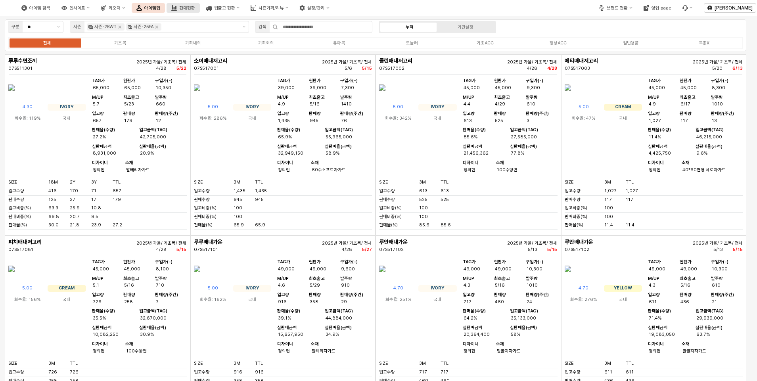
click at [200, 4] on button "판매현황" at bounding box center [183, 8] width 33 height 10
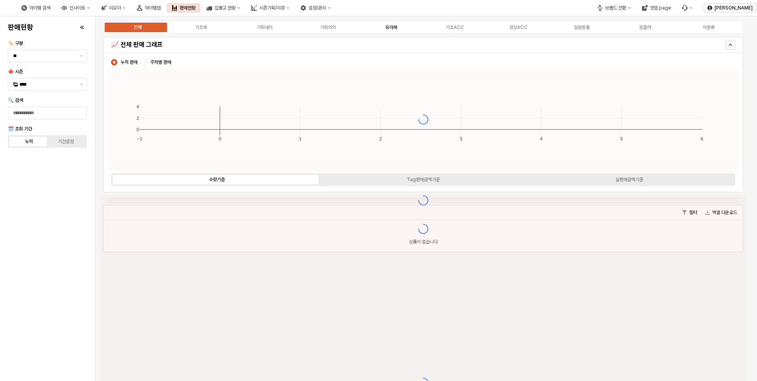
click at [393, 29] on div "유아복" at bounding box center [391, 28] width 12 height 6
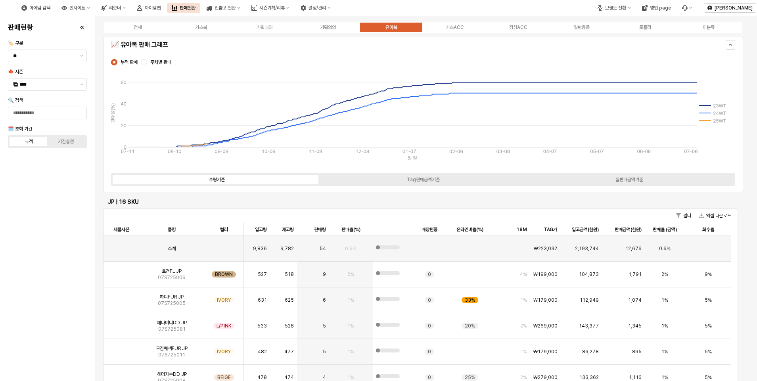
click at [167, 62] on span "주차별 판매" at bounding box center [160, 62] width 21 height 6
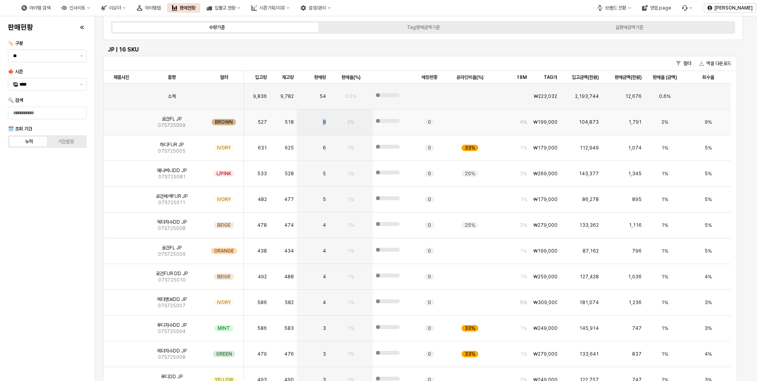
drag, startPoint x: 322, startPoint y: 123, endPoint x: 328, endPoint y: 123, distance: 5.9
click at [328, 123] on div "9" at bounding box center [313, 122] width 32 height 26
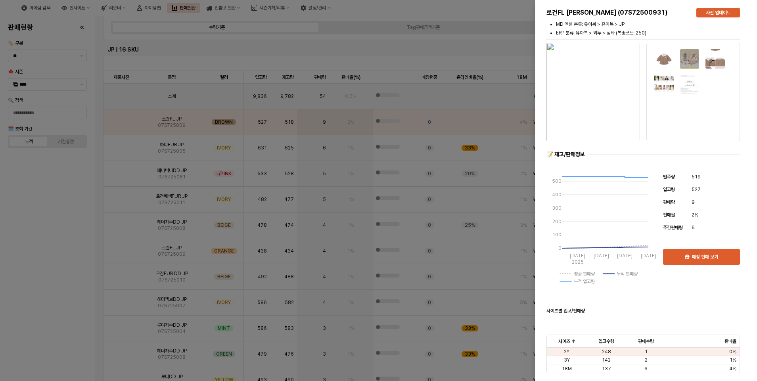
click at [63, 194] on div at bounding box center [378, 190] width 757 height 381
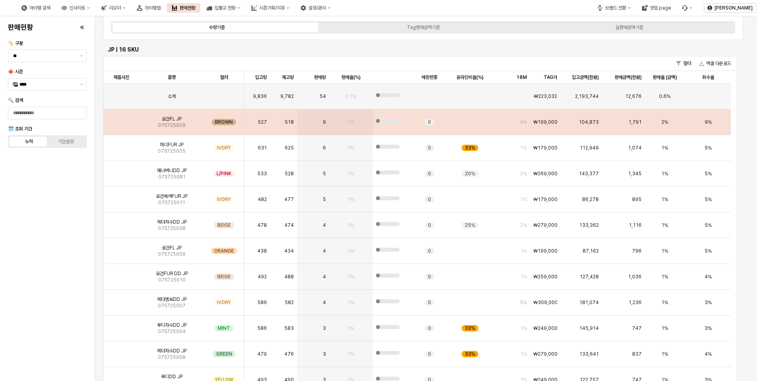
click at [121, 119] on img "App Frame" at bounding box center [121, 119] width 0 height 0
click at [170, 119] on span "로건FL JP" at bounding box center [172, 119] width 20 height 6
click at [121, 119] on img "App Frame" at bounding box center [121, 119] width 0 height 0
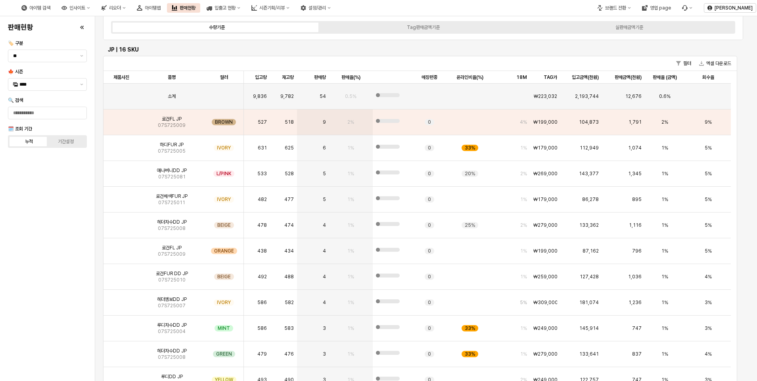
drag, startPoint x: 66, startPoint y: 229, endPoint x: 151, endPoint y: 168, distance: 104.4
click at [69, 227] on div "판매현황 🏷️ 구분 ** 🍁 시즌 **** 🔍 검색 🗓️ 조회 기간 누적 기간설정" at bounding box center [47, 198] width 85 height 358
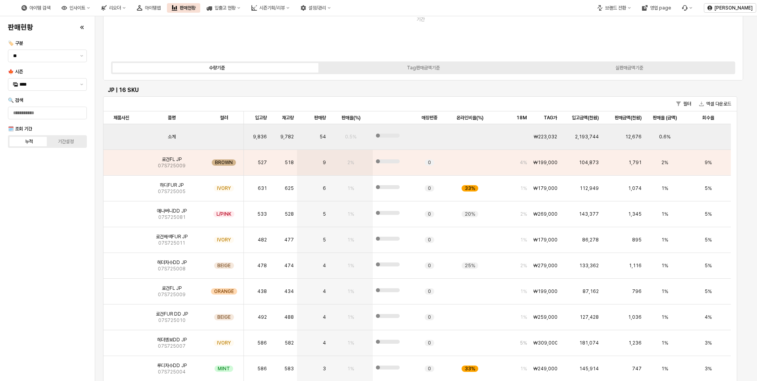
scroll to position [79, 0]
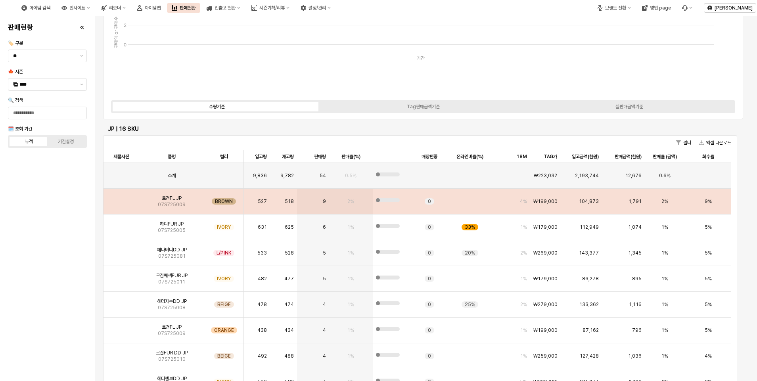
click at [178, 197] on span "로건FL JP" at bounding box center [172, 198] width 20 height 6
click at [121, 198] on img "App Frame" at bounding box center [121, 198] width 0 height 0
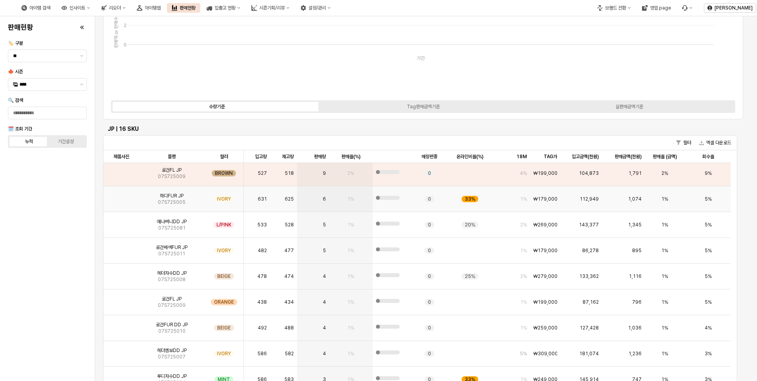
scroll to position [40, 0]
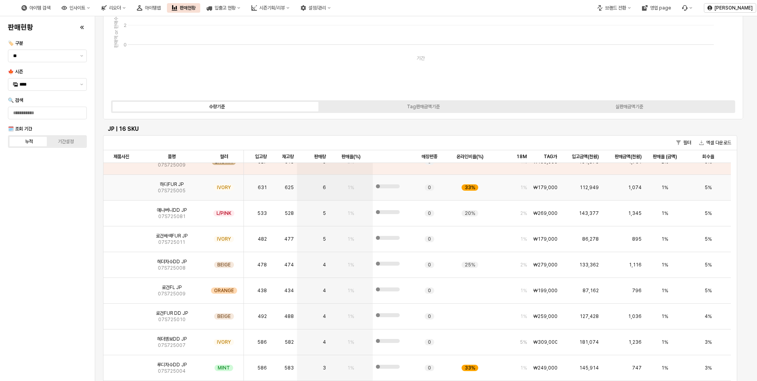
click at [121, 184] on img "App Frame" at bounding box center [121, 184] width 0 height 0
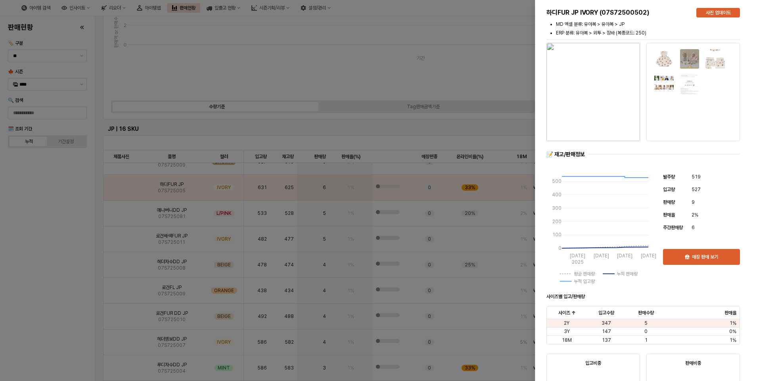
click at [48, 237] on div at bounding box center [378, 190] width 757 height 381
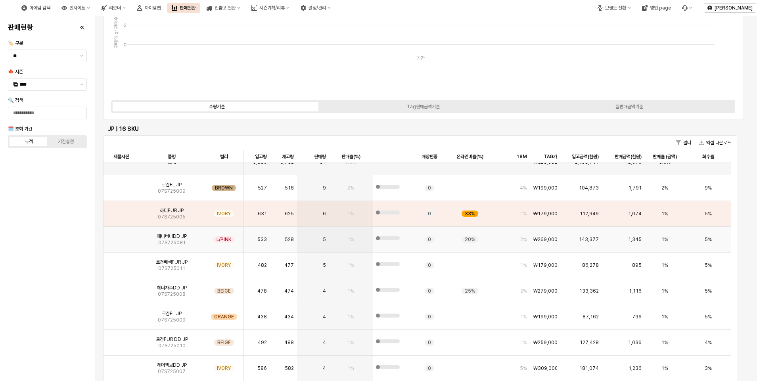
scroll to position [0, 0]
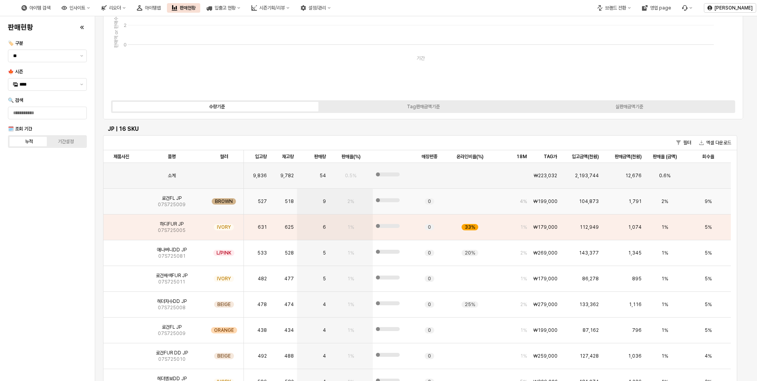
click at [151, 201] on div "로건FL JP 07S725009" at bounding box center [171, 202] width 65 height 26
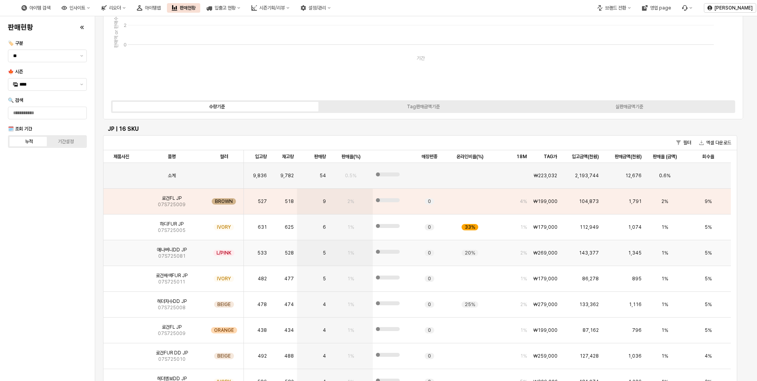
click at [121, 250] on img "App Frame" at bounding box center [121, 250] width 0 height 0
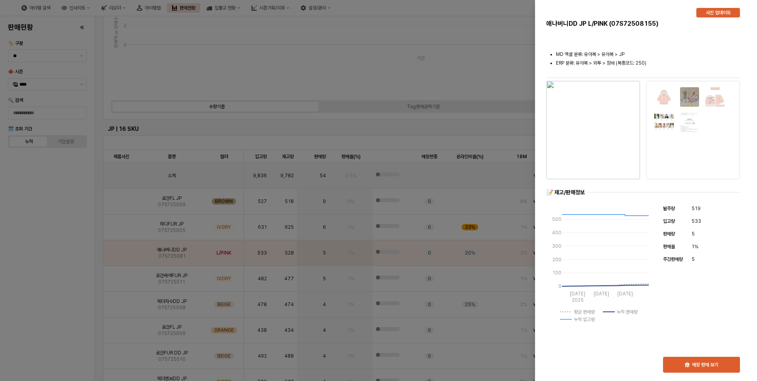
click at [130, 197] on div at bounding box center [378, 190] width 757 height 381
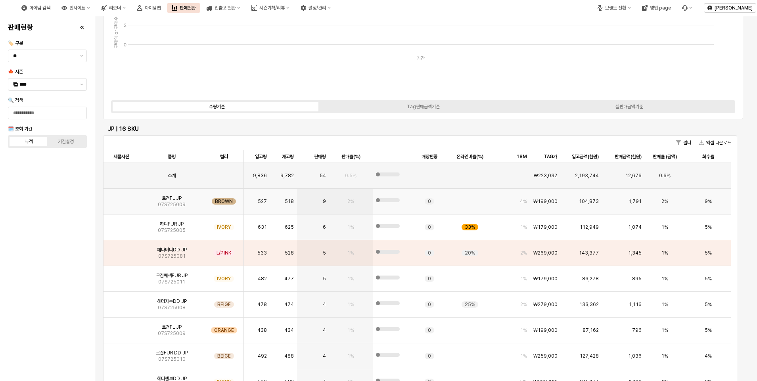
click at [121, 198] on img "App Frame" at bounding box center [121, 198] width 0 height 0
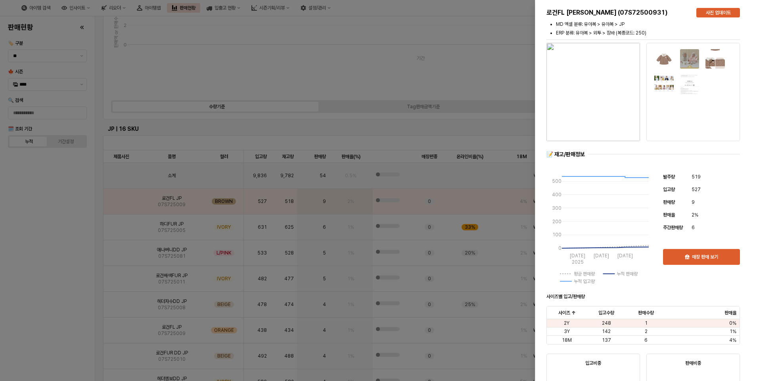
drag, startPoint x: 15, startPoint y: 246, endPoint x: 523, endPoint y: 165, distance: 513.5
click at [17, 246] on div at bounding box center [378, 190] width 757 height 381
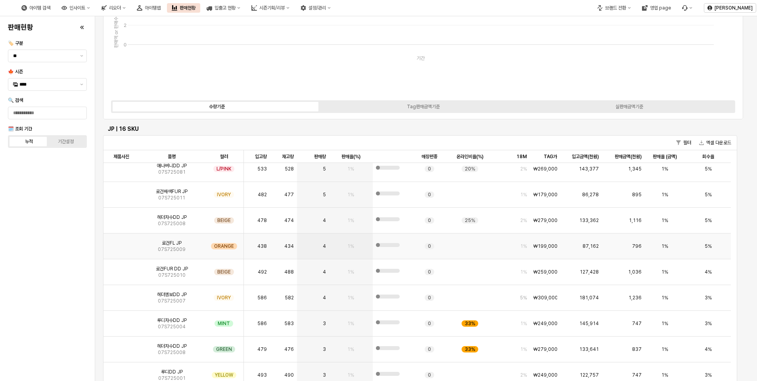
scroll to position [85, 0]
click at [121, 242] on img "App Frame" at bounding box center [121, 242] width 0 height 0
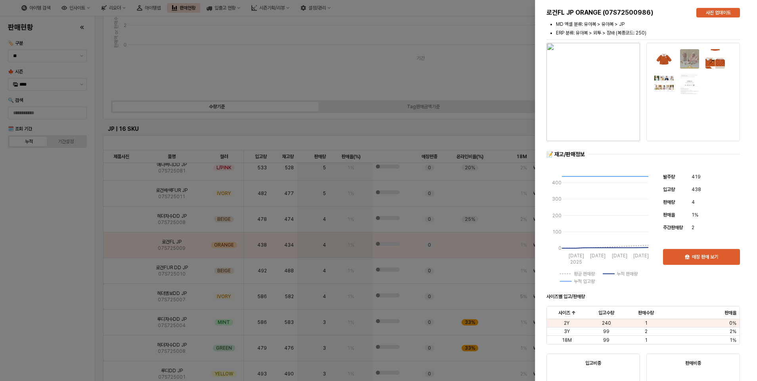
click at [597, 86] on img "button" at bounding box center [593, 92] width 94 height 98
click at [101, 220] on div at bounding box center [378, 190] width 757 height 381
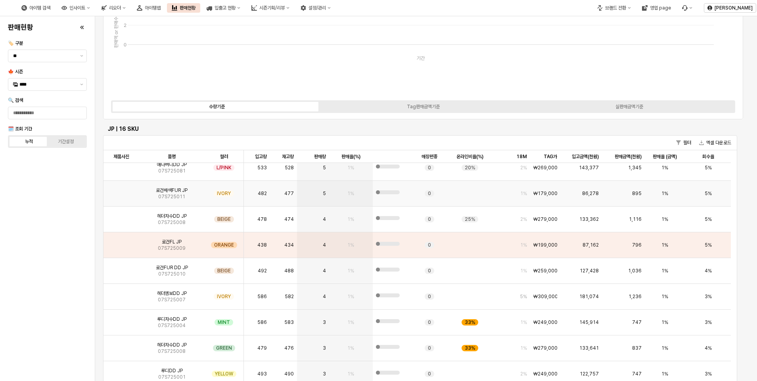
click at [174, 195] on span "07S725011" at bounding box center [171, 196] width 27 height 6
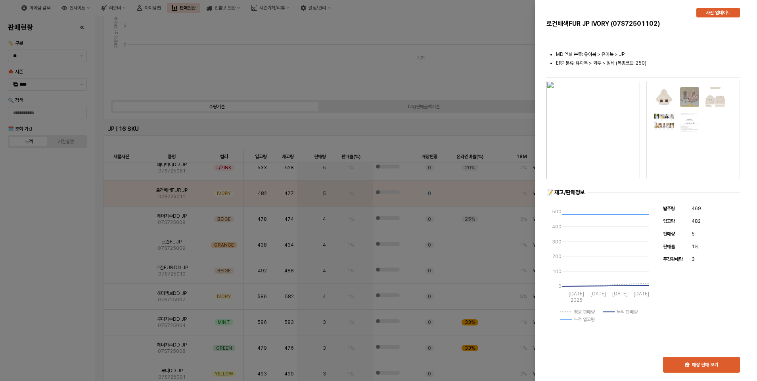
click at [582, 102] on img "button" at bounding box center [593, 130] width 94 height 98
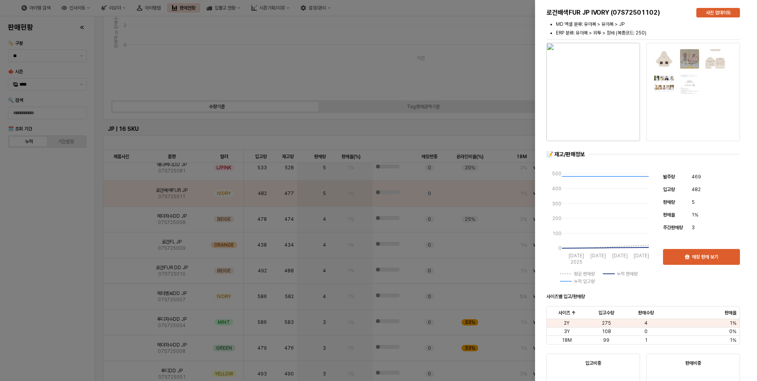
click at [59, 229] on div at bounding box center [378, 190] width 757 height 381
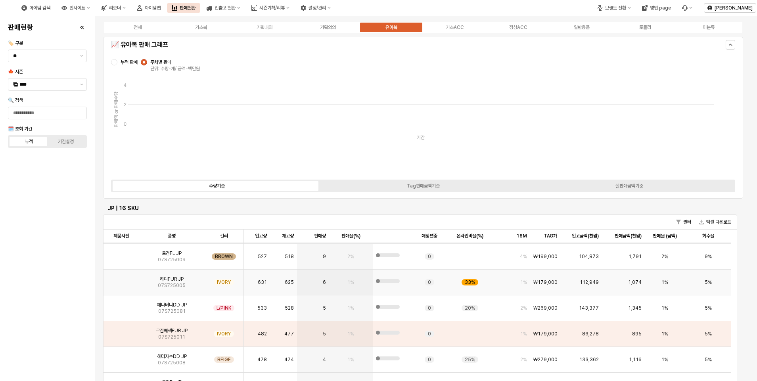
scroll to position [0, 0]
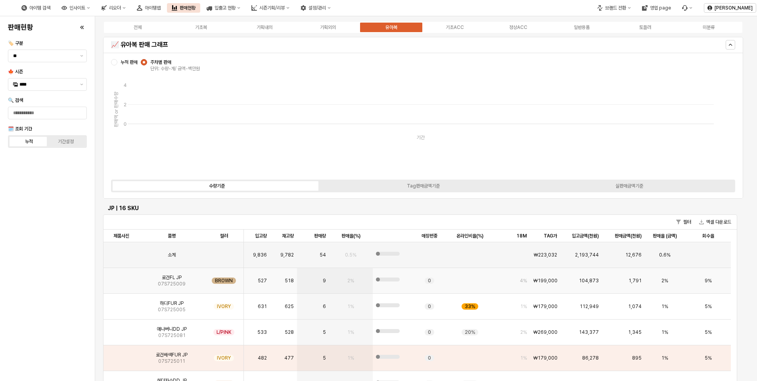
click at [178, 282] on span "07S725009" at bounding box center [172, 284] width 28 height 6
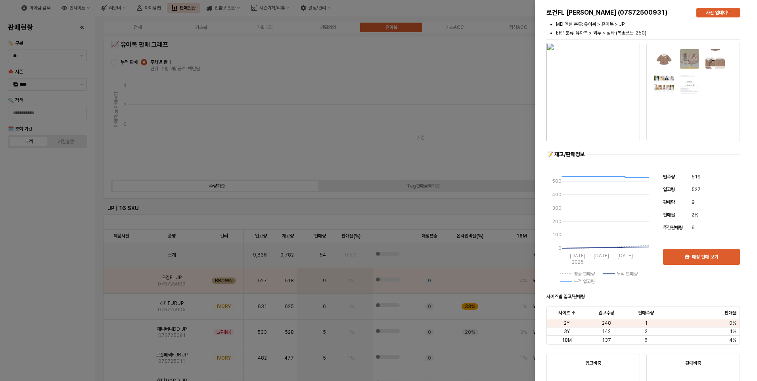
click at [610, 100] on img "button" at bounding box center [593, 92] width 94 height 98
click at [9, 238] on div at bounding box center [378, 190] width 757 height 381
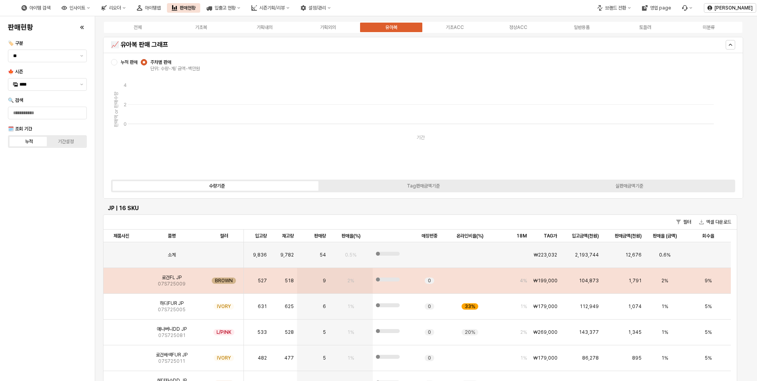
click at [121, 278] on img "App Frame" at bounding box center [121, 278] width 0 height 0
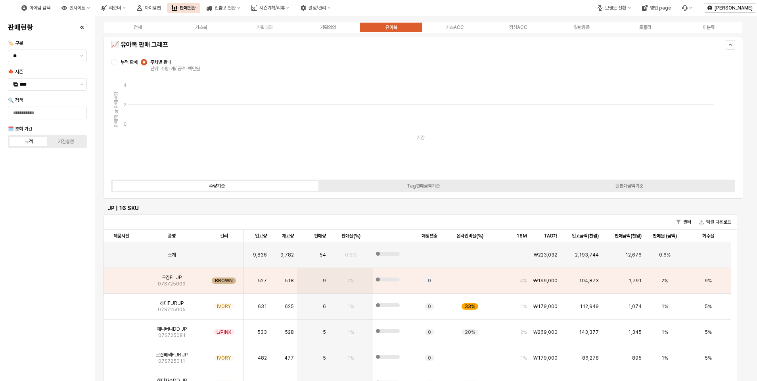
click at [31, 273] on div "판매현황 🏷️ 구분 ** 🍁 시즌 **** 🔍 검색 🗓️ 조회 기간 누적 기간설정" at bounding box center [47, 198] width 85 height 358
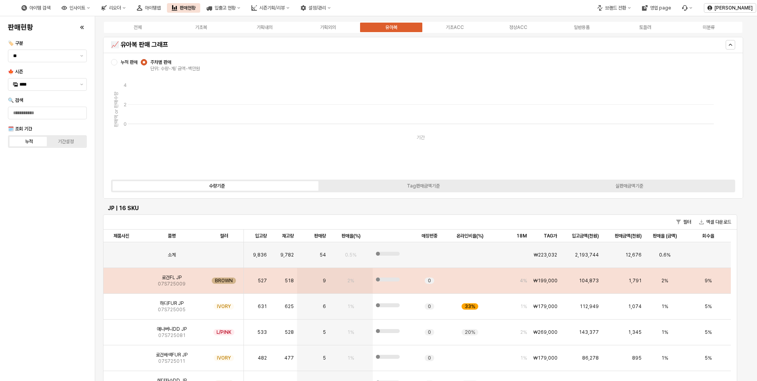
click at [121, 278] on img "App Frame" at bounding box center [121, 278] width 0 height 0
click at [190, 280] on div "로건FL JP 07S725009" at bounding box center [171, 281] width 65 height 26
click at [121, 278] on img "App Frame" at bounding box center [121, 278] width 0 height 0
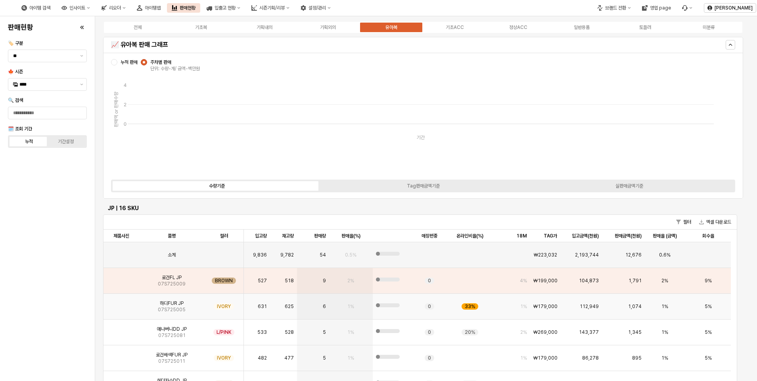
scroll to position [40, 0]
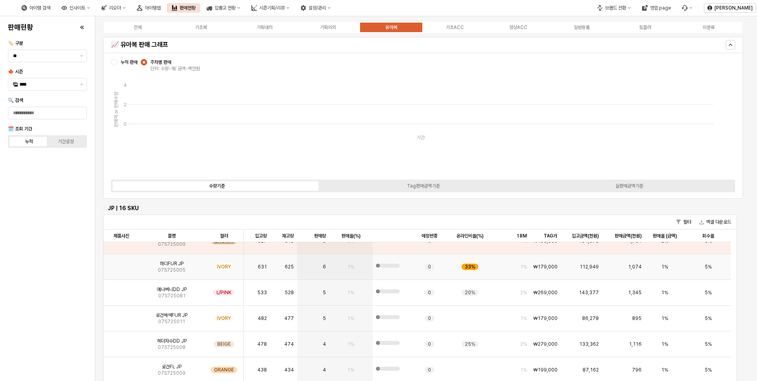
click at [121, 264] on img "App Frame" at bounding box center [121, 264] width 0 height 0
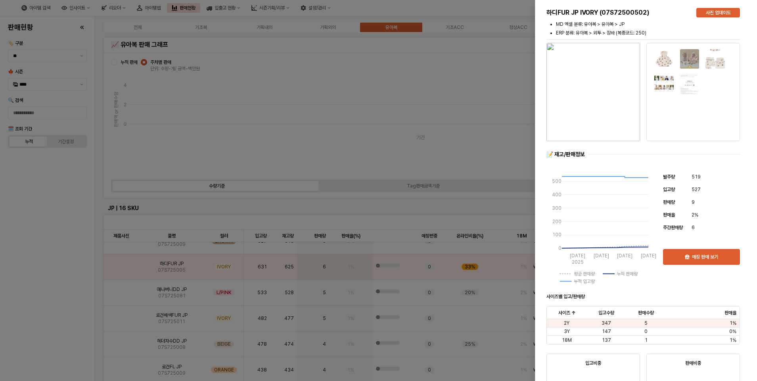
click at [72, 242] on div at bounding box center [378, 190] width 757 height 381
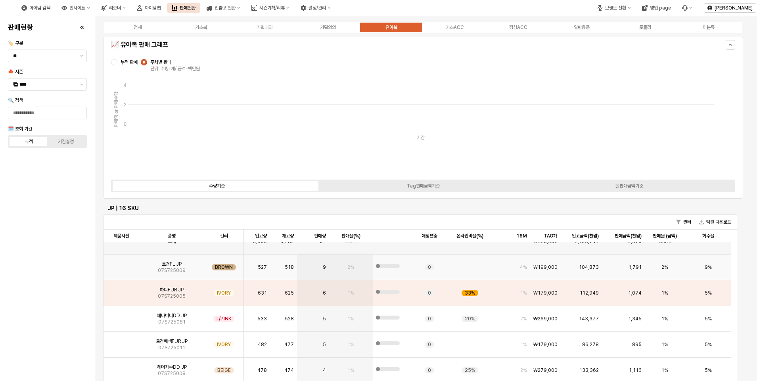
scroll to position [0, 0]
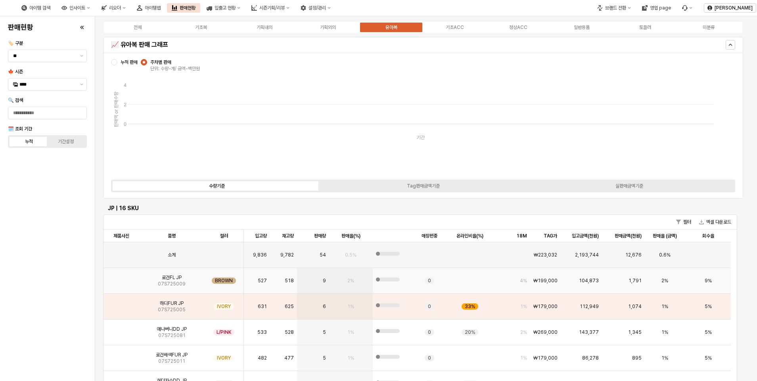
click at [121, 278] on img "App Frame" at bounding box center [121, 278] width 0 height 0
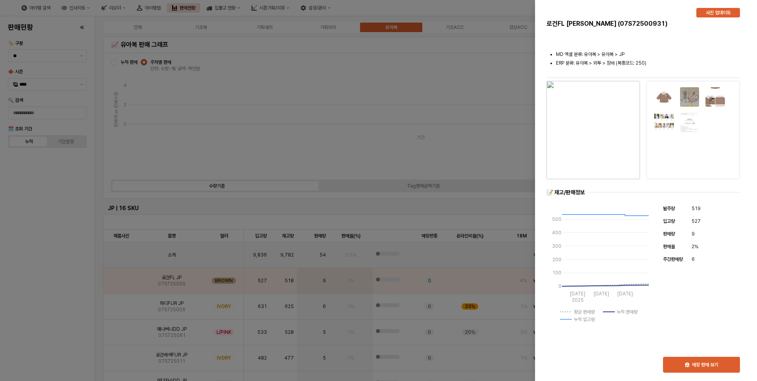
click at [594, 93] on img "button" at bounding box center [593, 130] width 94 height 98
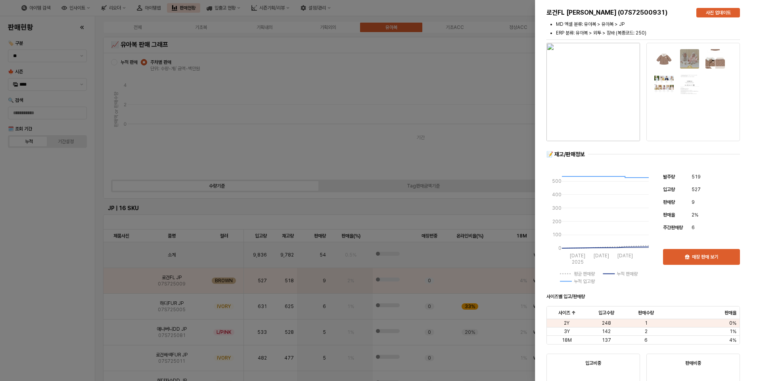
drag, startPoint x: 31, startPoint y: 287, endPoint x: 253, endPoint y: 176, distance: 248.1
click at [32, 287] on div at bounding box center [378, 190] width 757 height 381
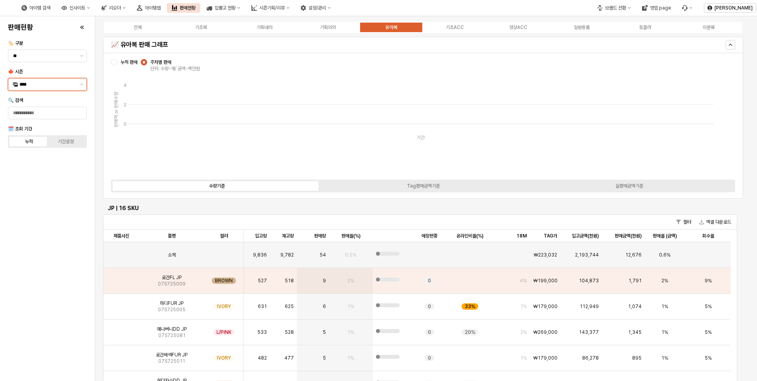
click at [45, 87] on input "****" at bounding box center [47, 84] width 56 height 8
click at [45, 89] on div "****" at bounding box center [42, 85] width 69 height 12
click at [30, 170] on div "25FA" at bounding box center [47, 168] width 57 height 6
type input "****"
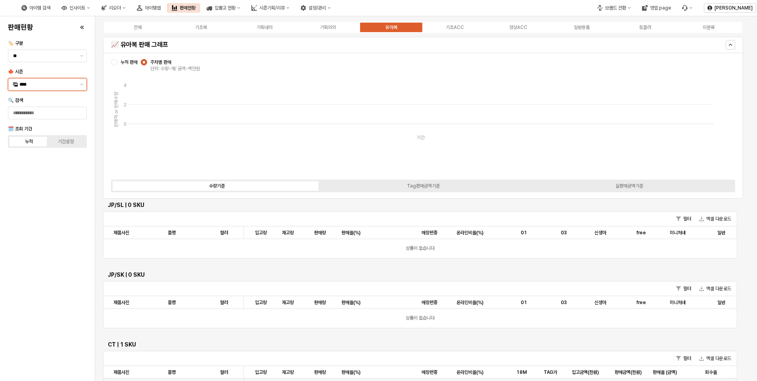
scroll to position [317, 0]
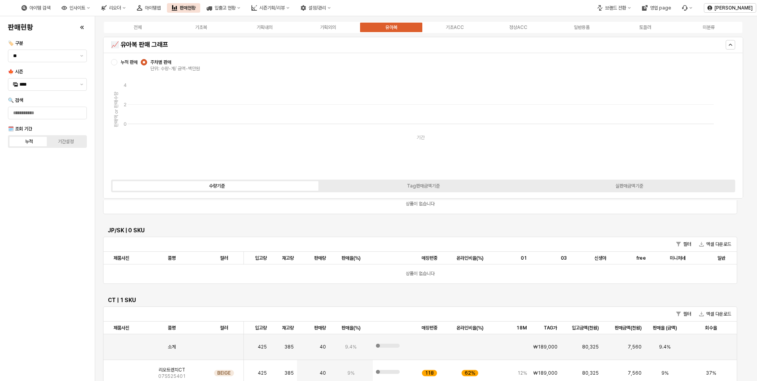
click at [67, 243] on div "판매현황 🏷️ 구분 ** 🍁 시즌 **** 🔍 검색 🗓️ 조회 기간 누적 기간설정" at bounding box center [47, 198] width 85 height 358
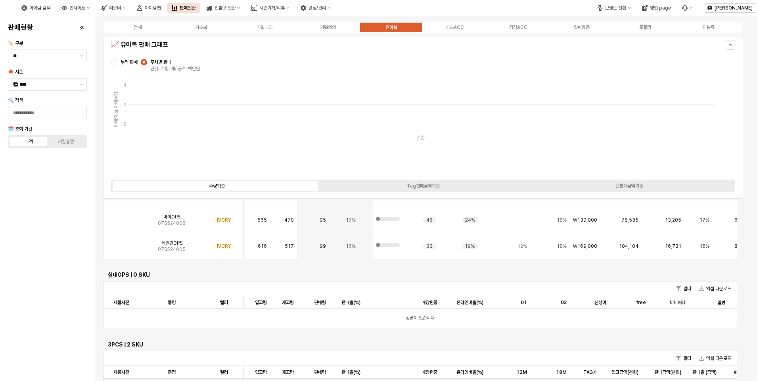
scroll to position [2181, 0]
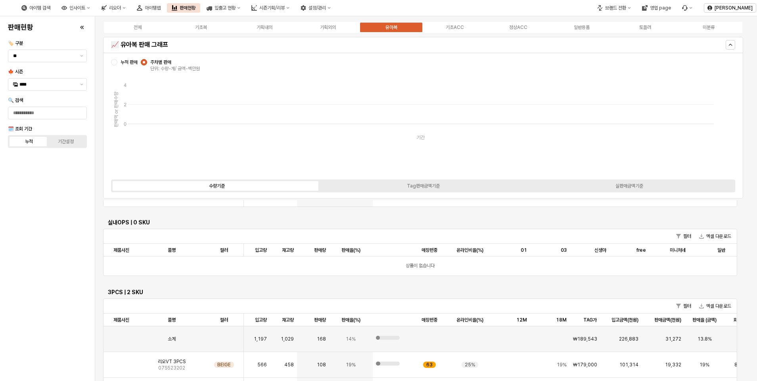
click at [15, 340] on div "판매현황 🏷️ 구분 ** 🍁 시즌 **** 🔍 검색 🗓️ 조회 기간 누적 기간설정" at bounding box center [47, 198] width 85 height 358
